Goal: Information Seeking & Learning: Find specific fact

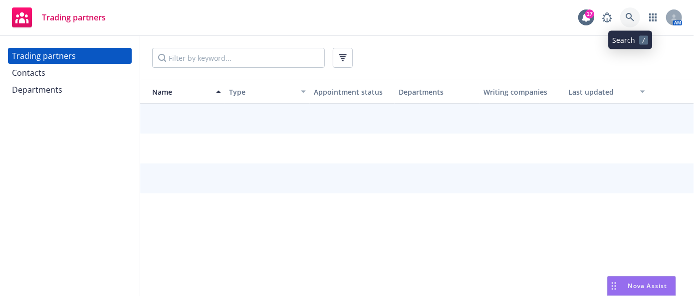
click at [635, 18] on link at bounding box center [630, 17] width 20 height 20
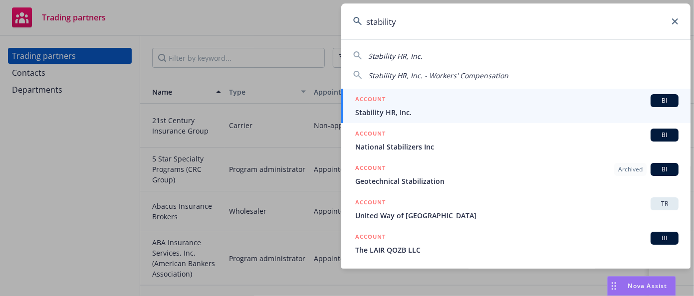
type input "stability"
click at [540, 104] on div "ACCOUNT BI" at bounding box center [516, 100] width 323 height 13
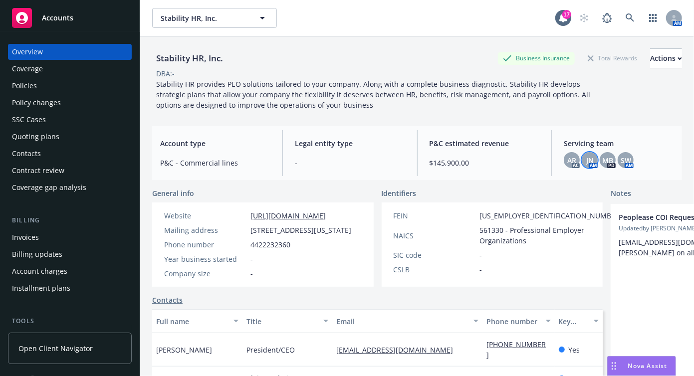
click at [586, 161] on span "JN" at bounding box center [589, 160] width 7 height 10
click at [567, 158] on span "AR" at bounding box center [571, 160] width 9 height 10
click at [602, 158] on span "MB" at bounding box center [607, 160] width 11 height 10
click at [624, 157] on span "SW" at bounding box center [625, 160] width 10 height 10
click at [586, 159] on span "JN" at bounding box center [589, 160] width 7 height 10
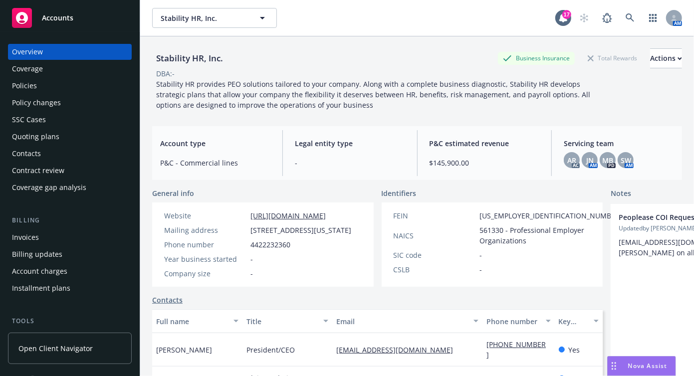
click at [578, 128] on div "Account type P&C - Commercial lines Legal entity type - P&C estimated revenue $…" at bounding box center [417, 153] width 530 height 54
click at [367, 119] on div "Stability HR, Inc. Business Insurance Total Rewards Actions DBA: - Stability HR…" at bounding box center [417, 218] width 530 height 364
click at [60, 84] on div "Policies" at bounding box center [70, 86] width 116 height 16
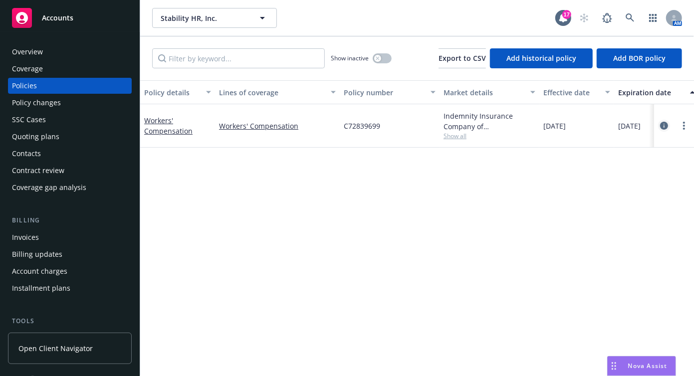
click at [665, 128] on icon "circleInformation" at bounding box center [664, 126] width 8 height 8
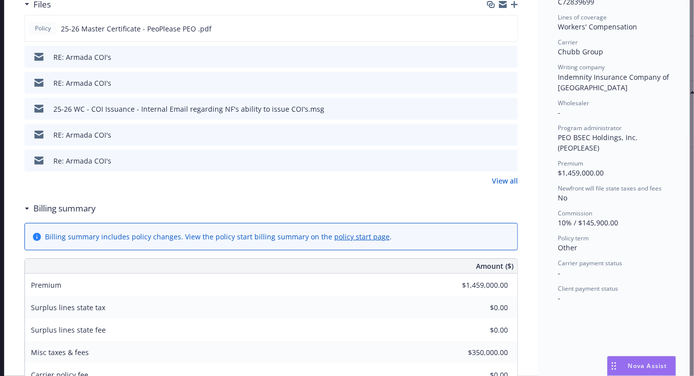
scroll to position [271, 0]
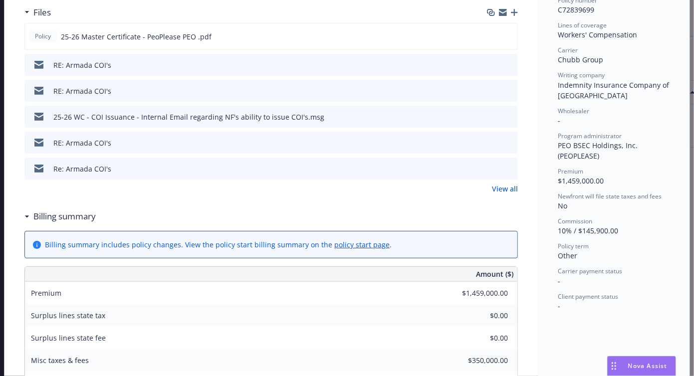
drag, startPoint x: 633, startPoint y: 135, endPoint x: 615, endPoint y: 130, distance: 18.6
click at [633, 135] on div "Program administrator PEO BSEC Holdings, Inc. (PEOPLEASE)" at bounding box center [614, 146] width 112 height 29
drag, startPoint x: 586, startPoint y: 130, endPoint x: 552, endPoint y: 132, distance: 34.4
click at [552, 132] on div "Status Active Effective dates [DATE] - [DATE] Producer(s) [PERSON_NAME] Service…" at bounding box center [614, 225] width 152 height 877
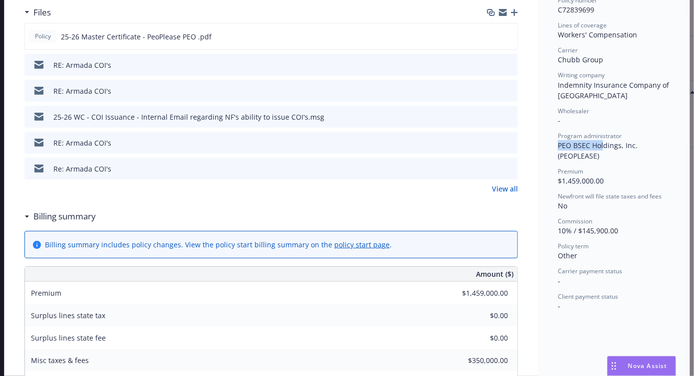
click at [558, 141] on span "PEO BSEC Holdings, Inc. (PEOPLEASE)" at bounding box center [599, 151] width 82 height 20
drag, startPoint x: 555, startPoint y: 133, endPoint x: 630, endPoint y: 134, distance: 75.8
click at [630, 141] on span "PEO BSEC Holdings, Inc. (PEOPLEASE)" at bounding box center [599, 151] width 82 height 20
click at [633, 141] on span "PEO BSEC Holdings, Inc. (PEOPLEASE)" at bounding box center [599, 151] width 82 height 20
drag, startPoint x: 635, startPoint y: 132, endPoint x: 554, endPoint y: 132, distance: 81.8
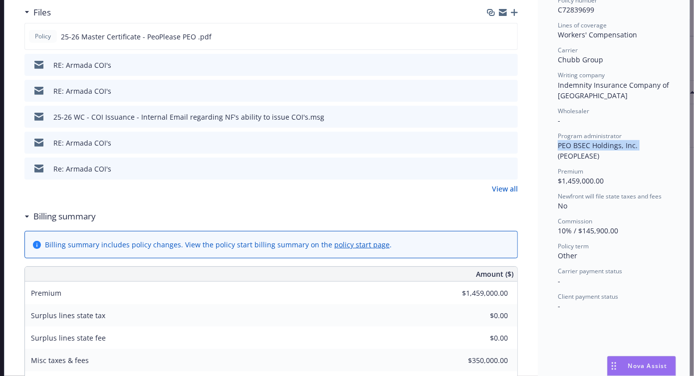
click at [558, 132] on div "Program administrator PEO BSEC Holdings, Inc. (PEOPLEASE)" at bounding box center [614, 146] width 112 height 29
copy span "PEO BSEC Holdings, Inc."
